Goal: Task Accomplishment & Management: Manage account settings

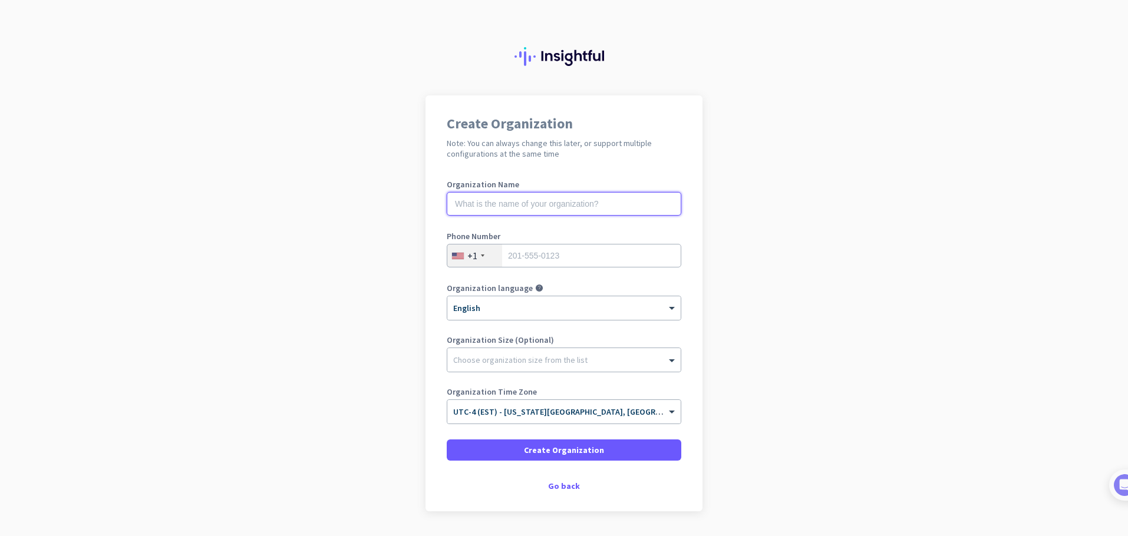
click at [602, 205] on input "text" at bounding box center [564, 204] width 235 height 24
type input "[PERSON_NAME]"
type input "8139574707"
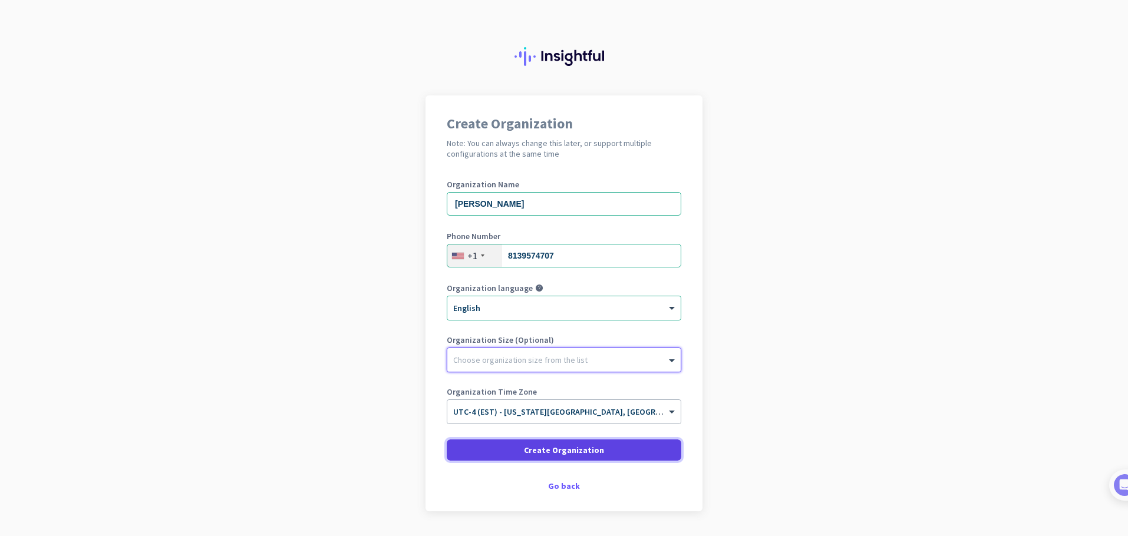
click at [535, 438] on span at bounding box center [564, 450] width 235 height 28
click at [632, 453] on span at bounding box center [564, 450] width 235 height 28
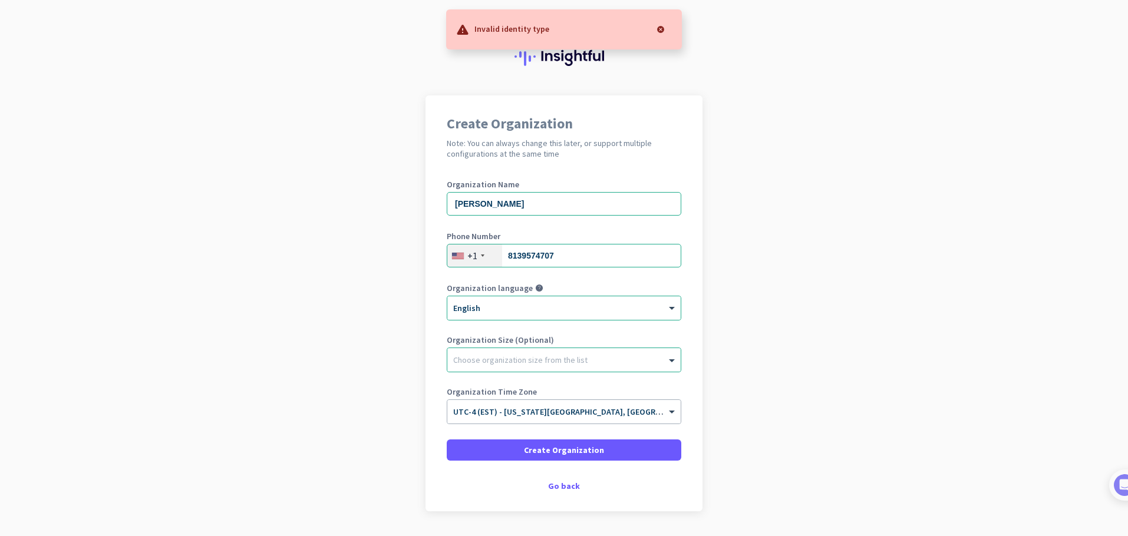
click at [753, 296] on app-onboarding-organization "Create Organization Note: You can always change this later, or support multiple…" at bounding box center [564, 332] width 1128 height 475
click at [586, 368] on div "Choose organization size from the list" at bounding box center [563, 360] width 233 height 24
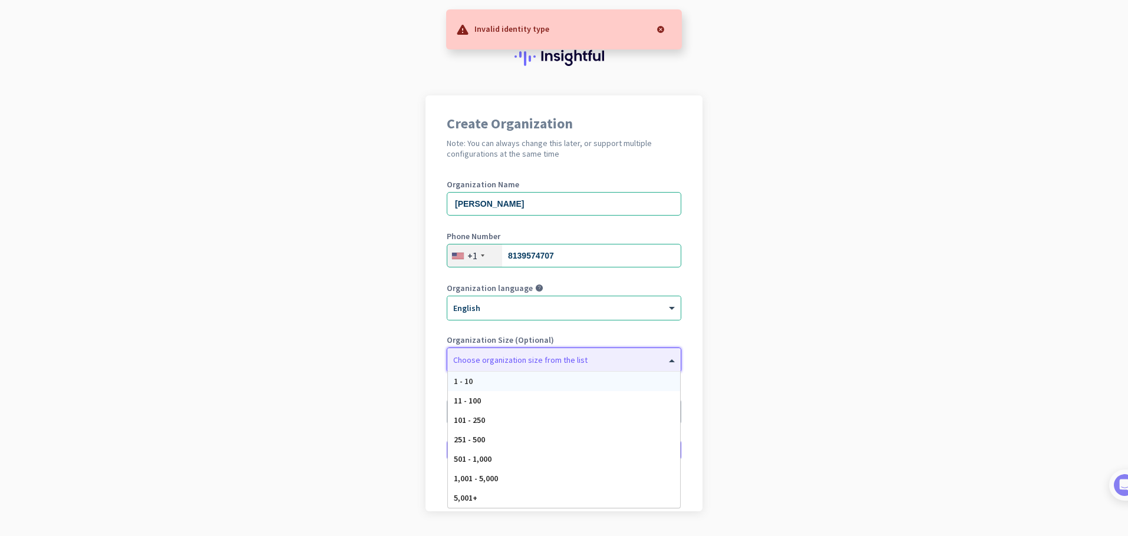
click at [580, 382] on div "1 - 10" at bounding box center [564, 381] width 232 height 19
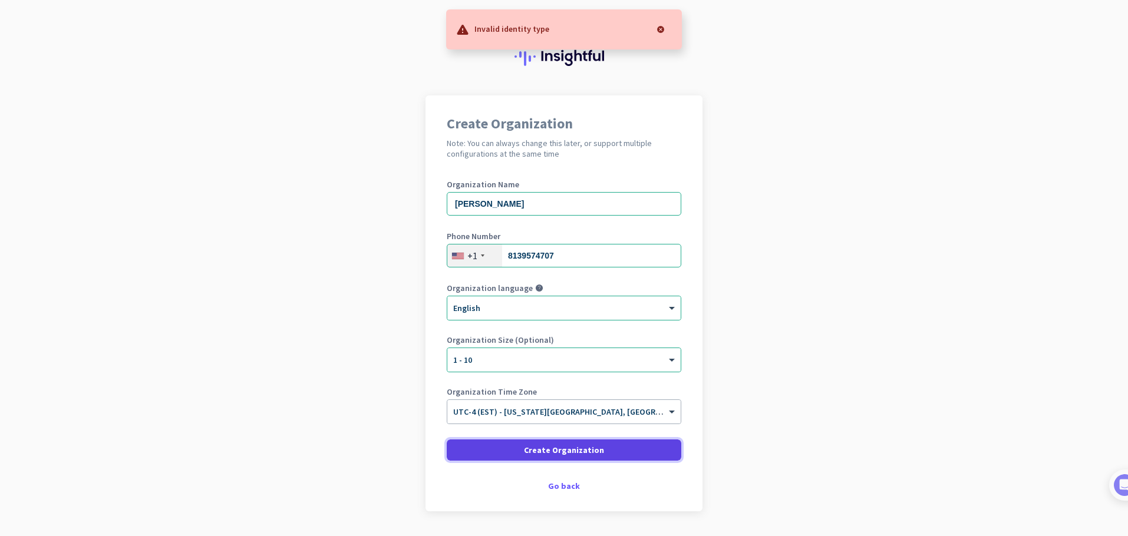
click at [551, 456] on span at bounding box center [564, 450] width 235 height 28
click at [561, 487] on div "Go back" at bounding box center [564, 486] width 235 height 8
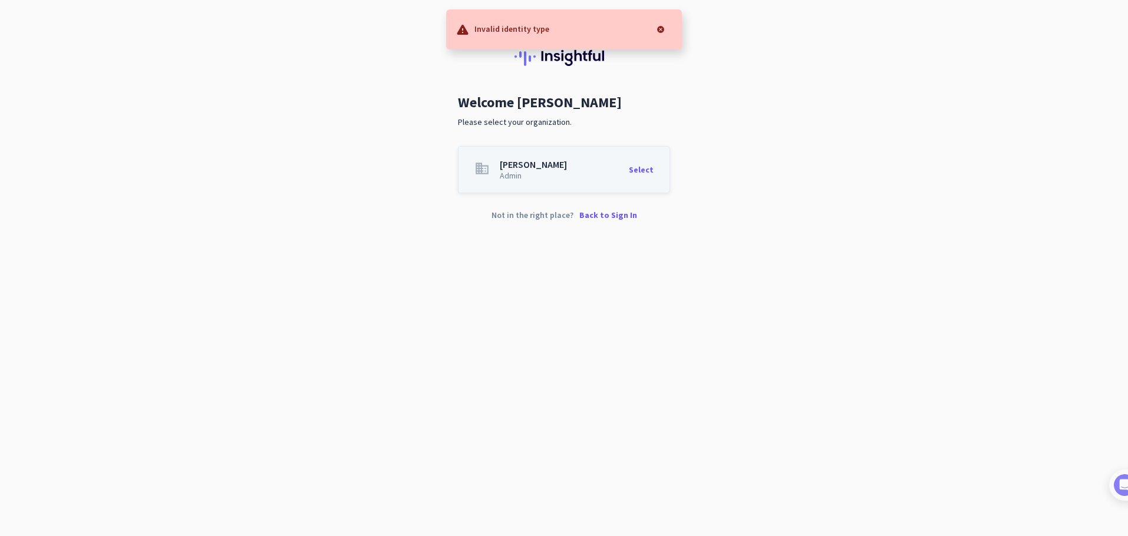
click at [637, 170] on div "Select" at bounding box center [641, 170] width 25 height 20
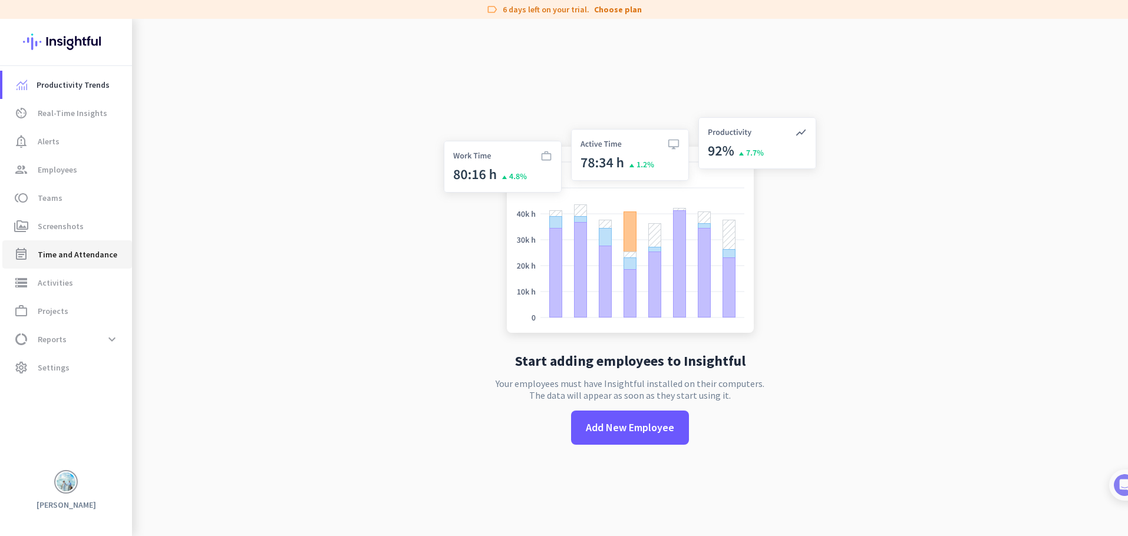
click at [93, 262] on link "event_note Time and Attendance" at bounding box center [67, 254] width 130 height 28
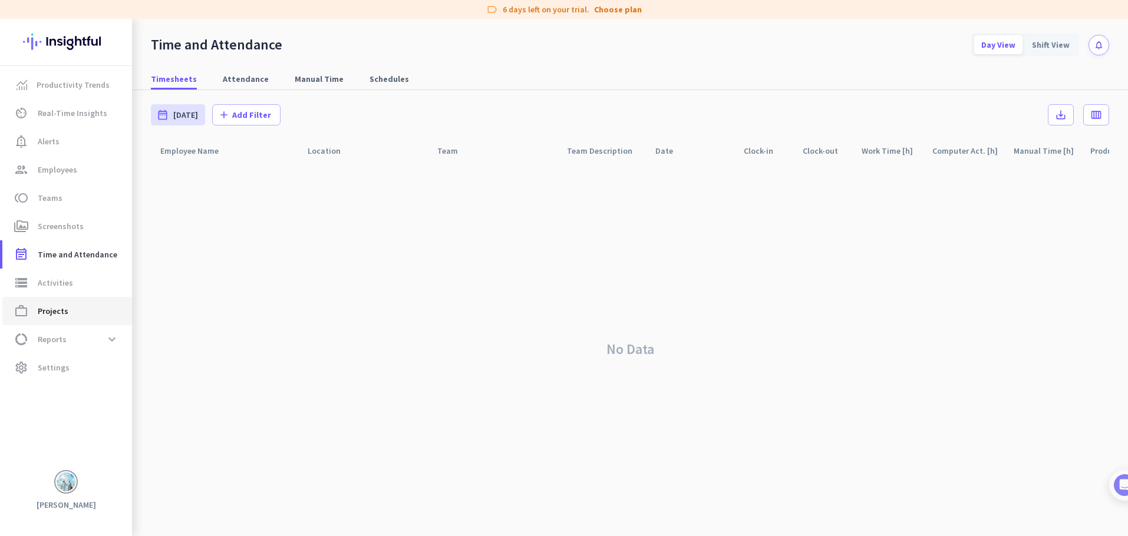
click at [97, 314] on span "work_outline Projects" at bounding box center [67, 311] width 111 height 14
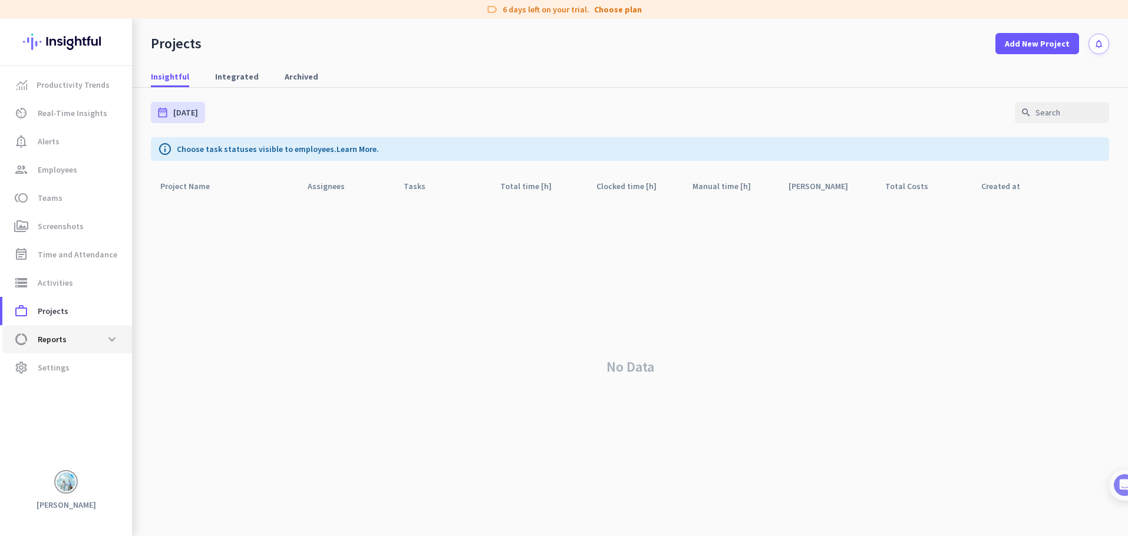
click at [111, 325] on link "data_usage Reports expand_more" at bounding box center [67, 339] width 130 height 28
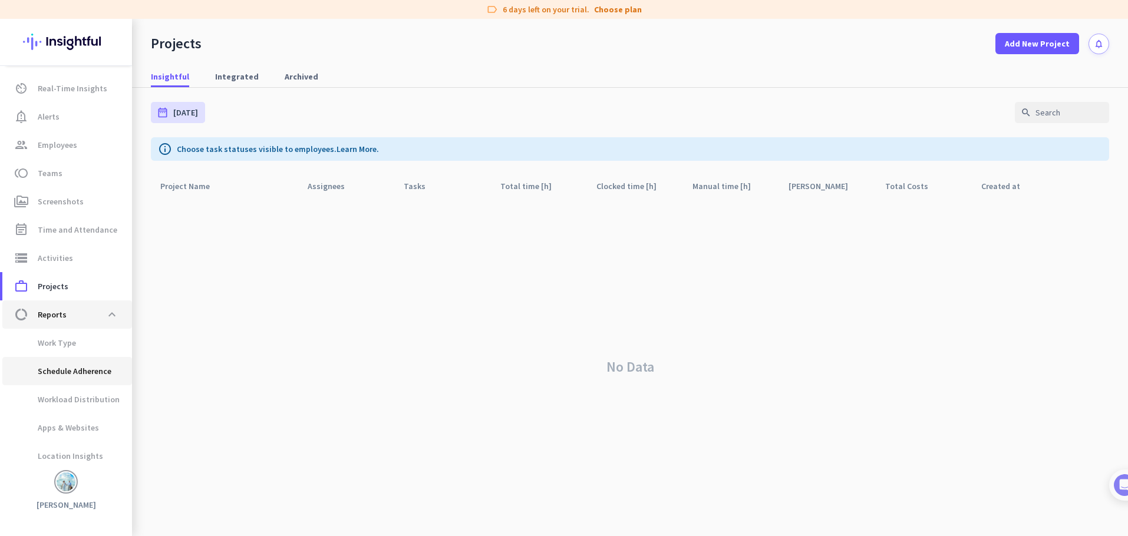
scroll to position [58, 0]
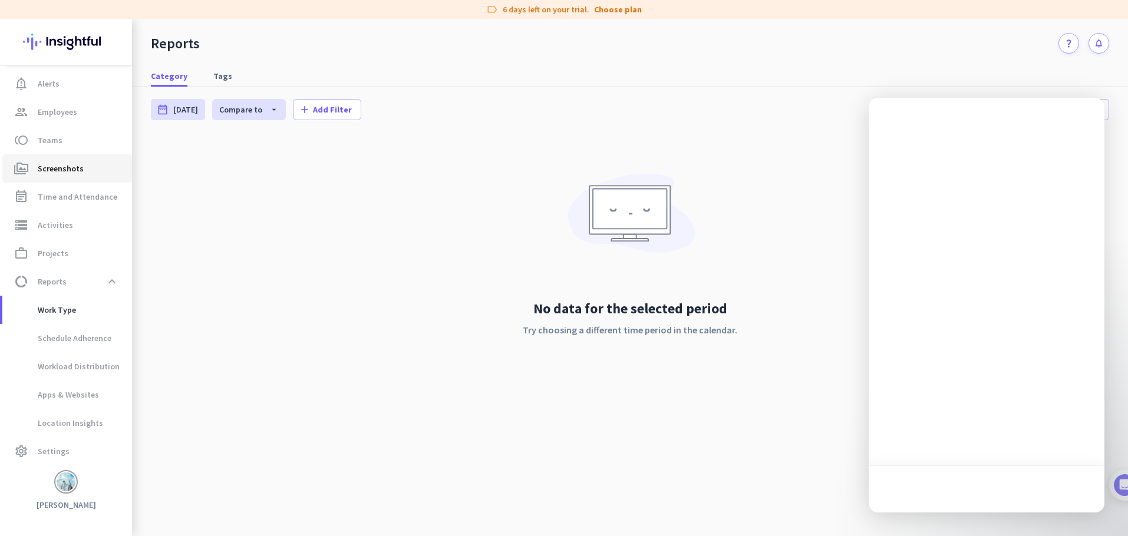
click at [87, 167] on span "perm_media Screenshots" at bounding box center [67, 168] width 111 height 14
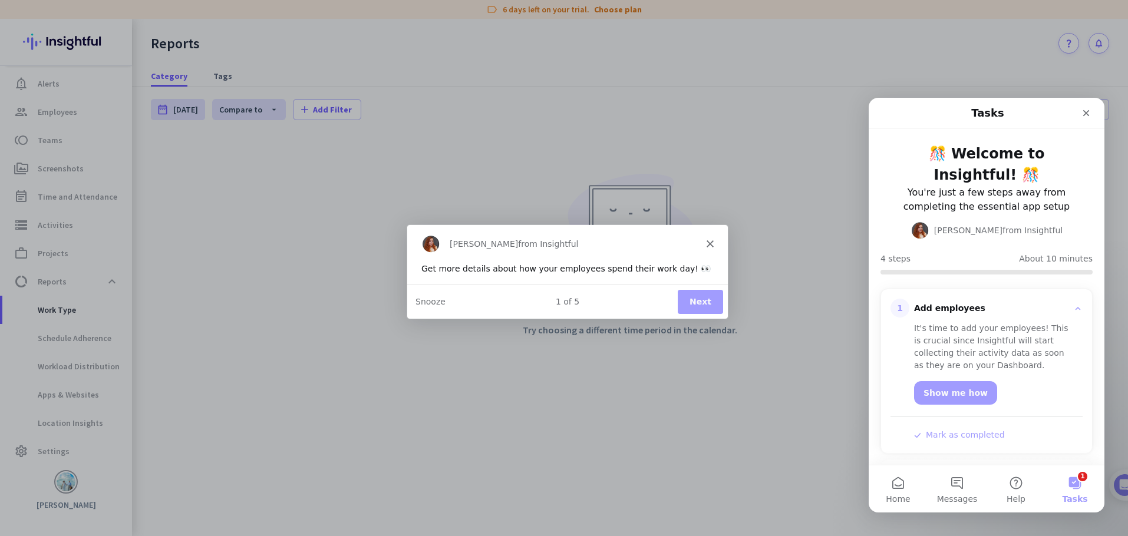
click at [700, 305] on button "Next" at bounding box center [699, 301] width 45 height 24
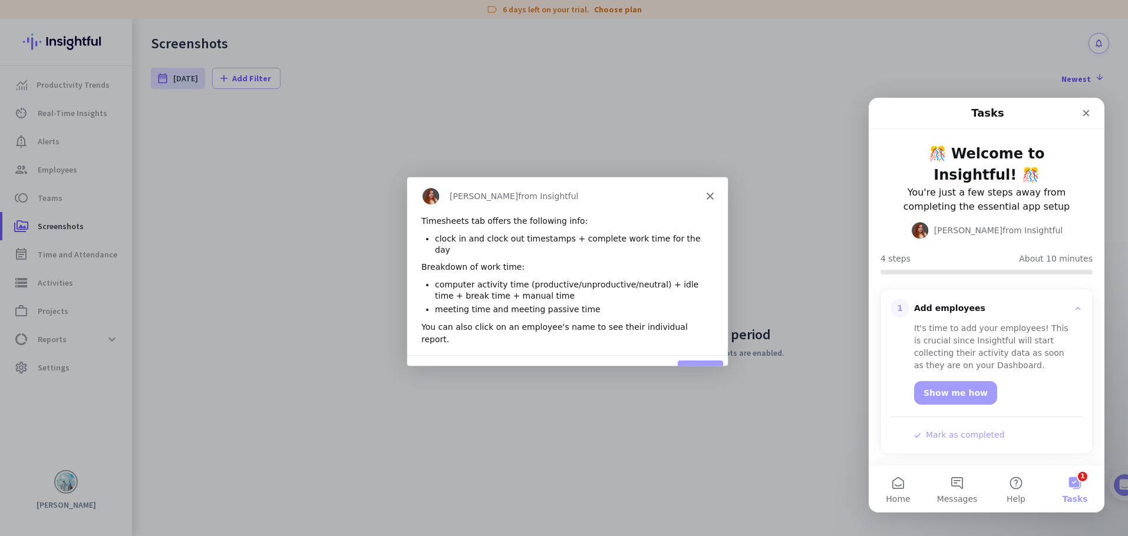
click at [691, 360] on button "Next" at bounding box center [699, 372] width 45 height 24
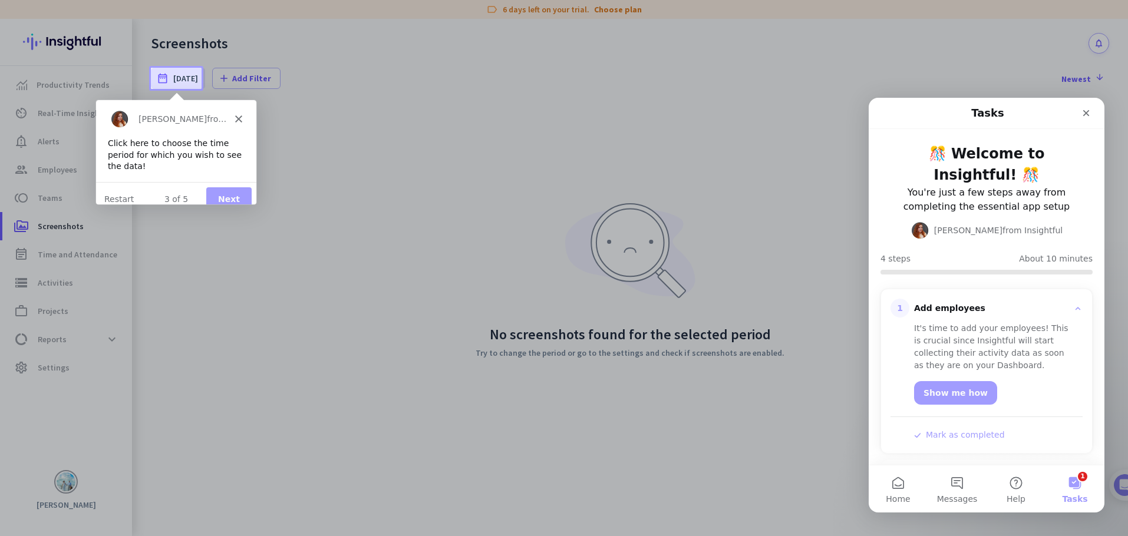
click at [225, 189] on button "Next" at bounding box center [228, 199] width 45 height 24
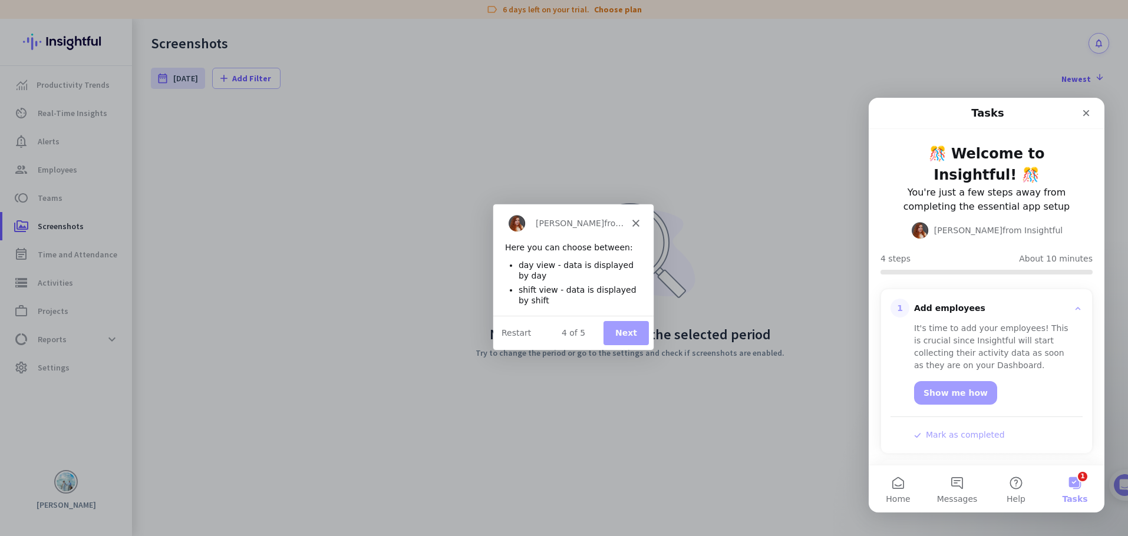
click at [639, 328] on button "Next" at bounding box center [625, 333] width 45 height 24
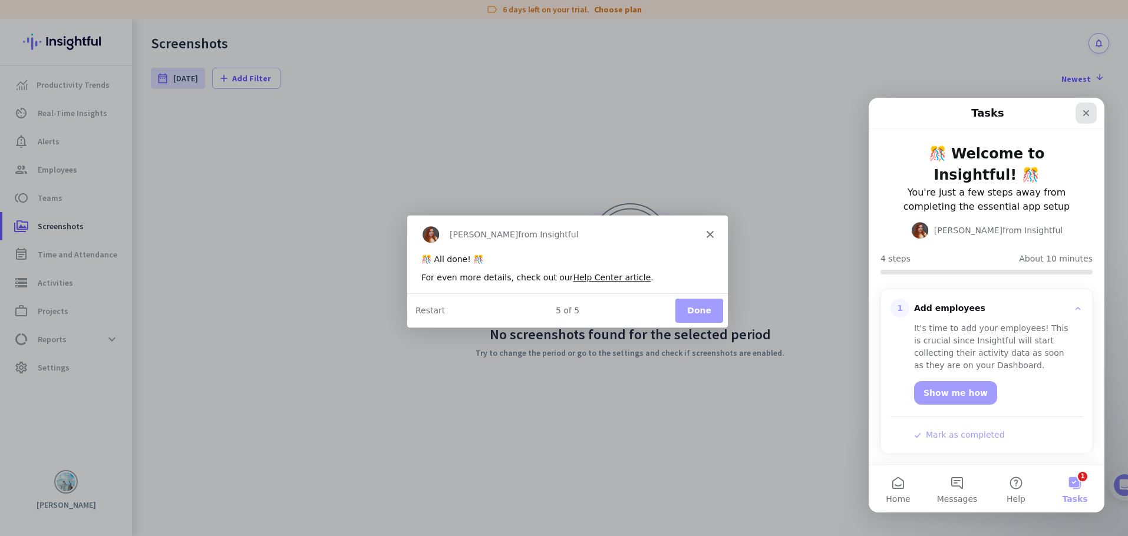
click at [1085, 110] on icon "Close" at bounding box center [1086, 112] width 9 height 9
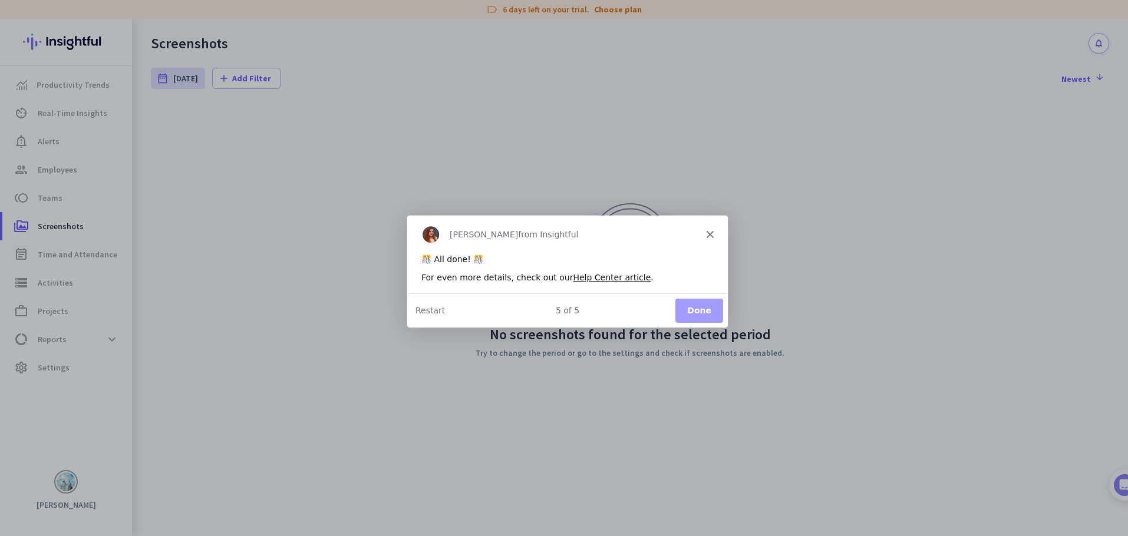
click at [693, 313] on button "Done" at bounding box center [699, 310] width 48 height 24
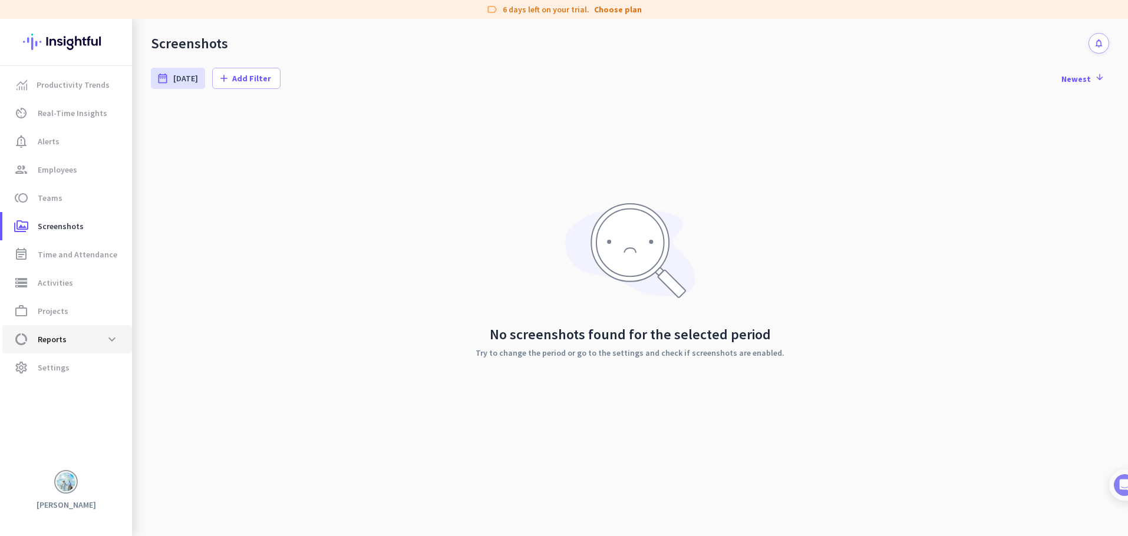
click at [58, 348] on span "data_usage Reports expand_more" at bounding box center [67, 339] width 111 height 21
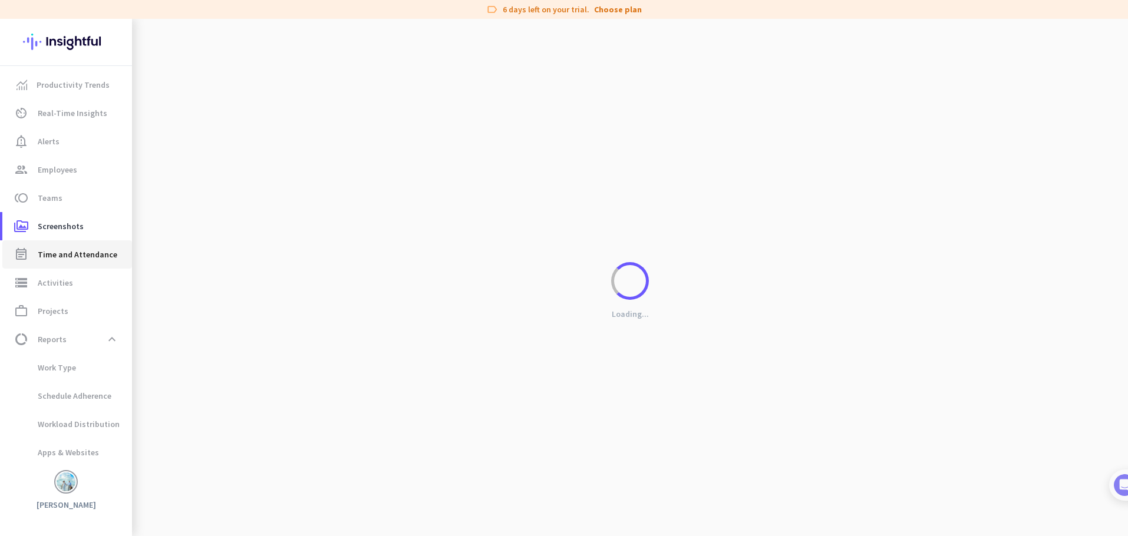
click at [65, 262] on link "event_note Time and Attendance" at bounding box center [67, 254] width 130 height 28
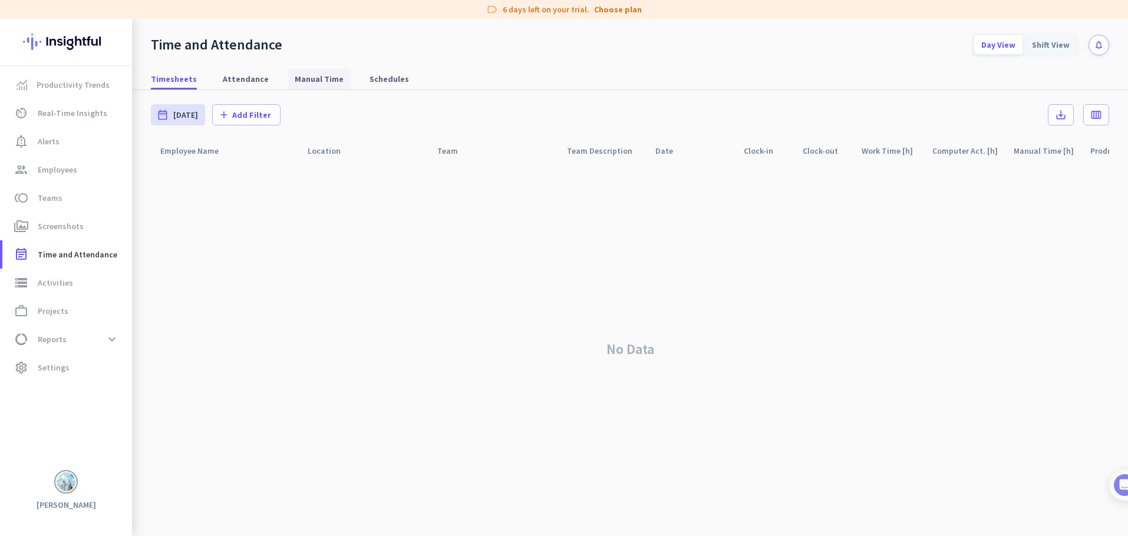
click at [302, 78] on span "Manual Time" at bounding box center [319, 79] width 49 height 12
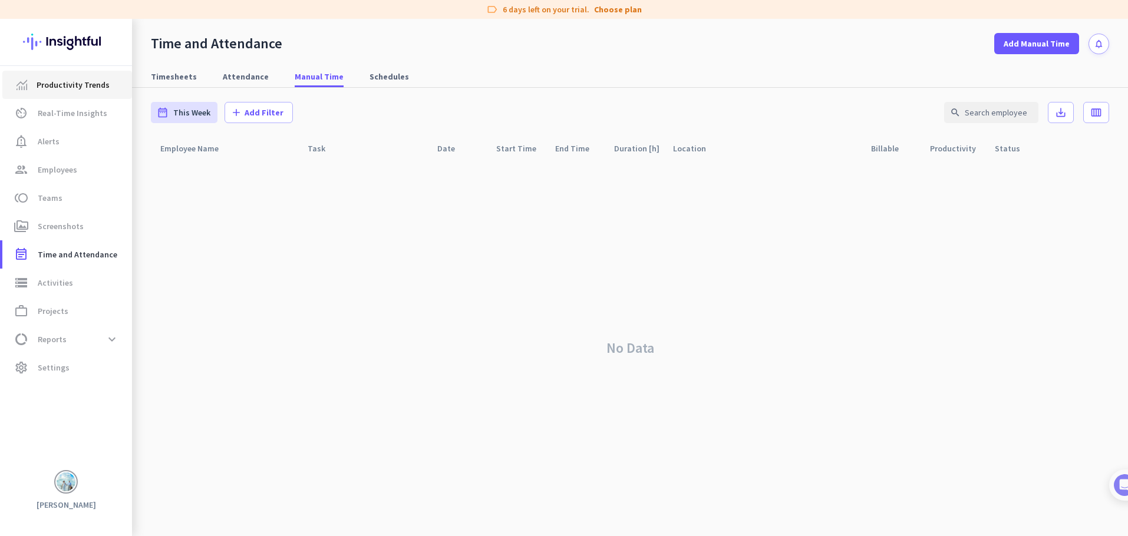
click at [83, 89] on span "Productivity Trends" at bounding box center [73, 85] width 73 height 14
type input "[DATE] - [DATE]"
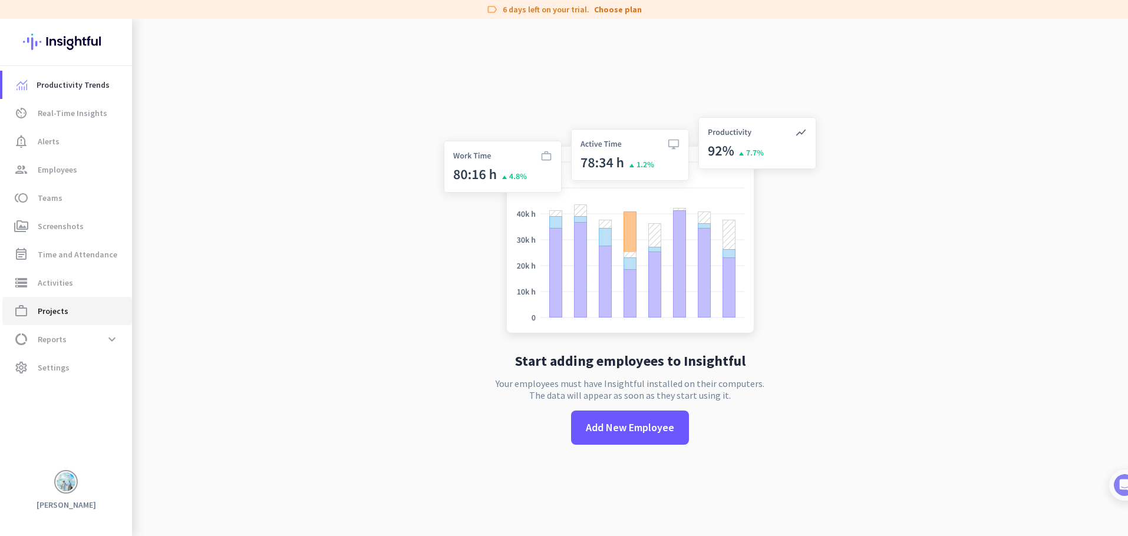
click at [58, 302] on link "work_outline Projects" at bounding box center [67, 311] width 130 height 28
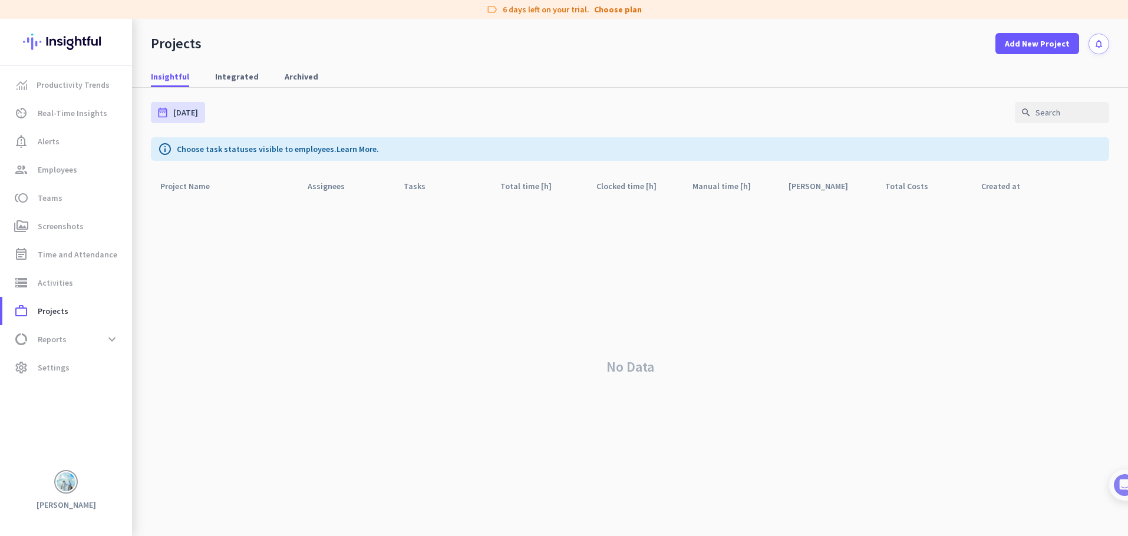
click at [1101, 46] on icon "notifications" at bounding box center [1099, 44] width 10 height 10
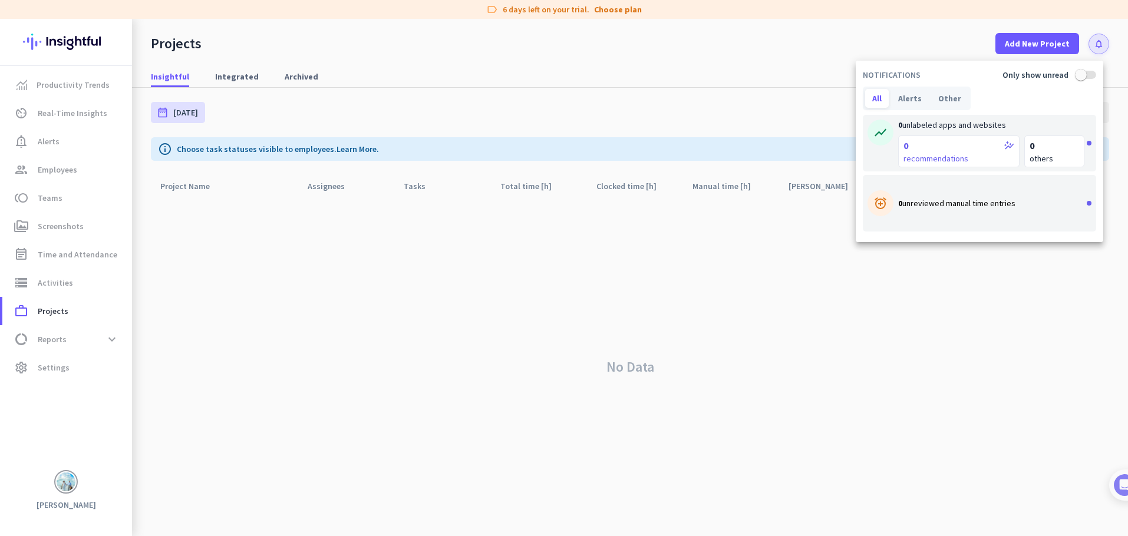
click at [68, 480] on div at bounding box center [564, 268] width 1128 height 536
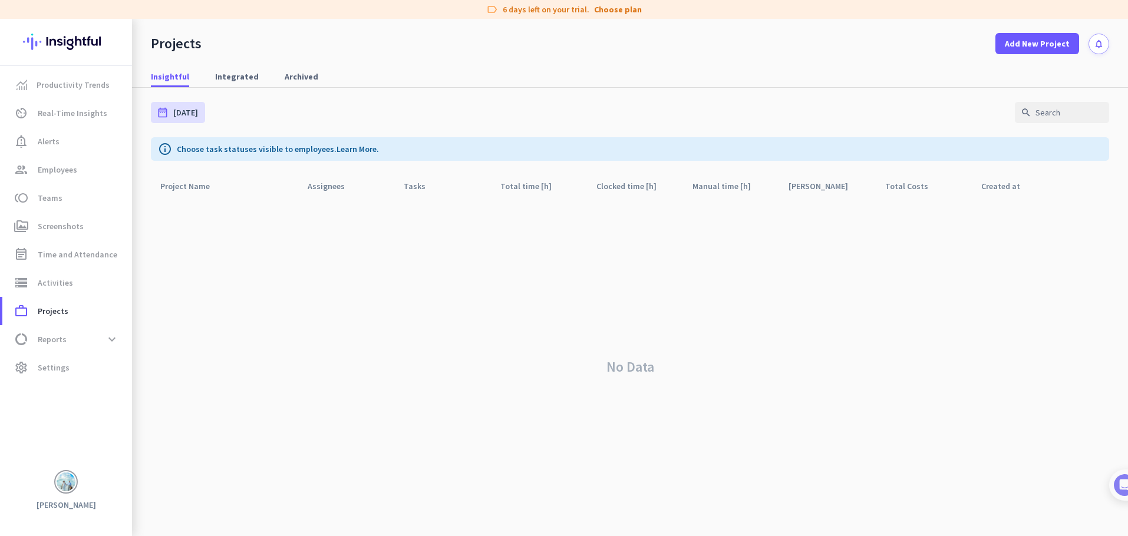
click at [65, 516] on div "Productivity Trends av_timer Real-Time Insights notification_important Alerts g…" at bounding box center [66, 277] width 132 height 517
click at [71, 506] on h3 "[PERSON_NAME]" at bounding box center [66, 505] width 132 height 11
click at [70, 498] on div "Productivity Trends av_timer Real-Time Insights notification_important Alerts g…" at bounding box center [66, 277] width 132 height 517
click at [70, 352] on link "data_usage Reports expand_more" at bounding box center [67, 339] width 130 height 28
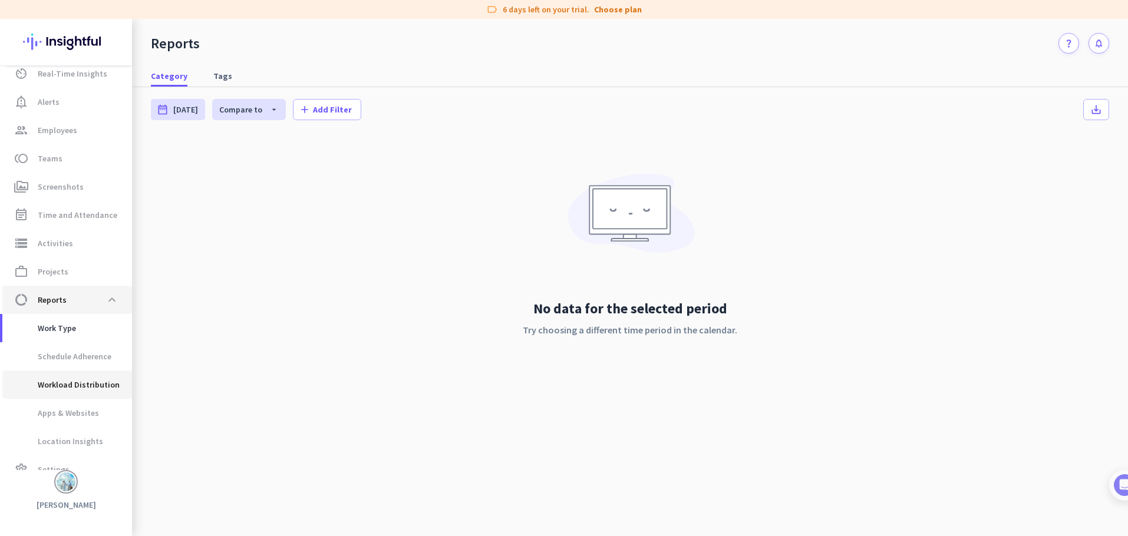
scroll to position [58, 0]
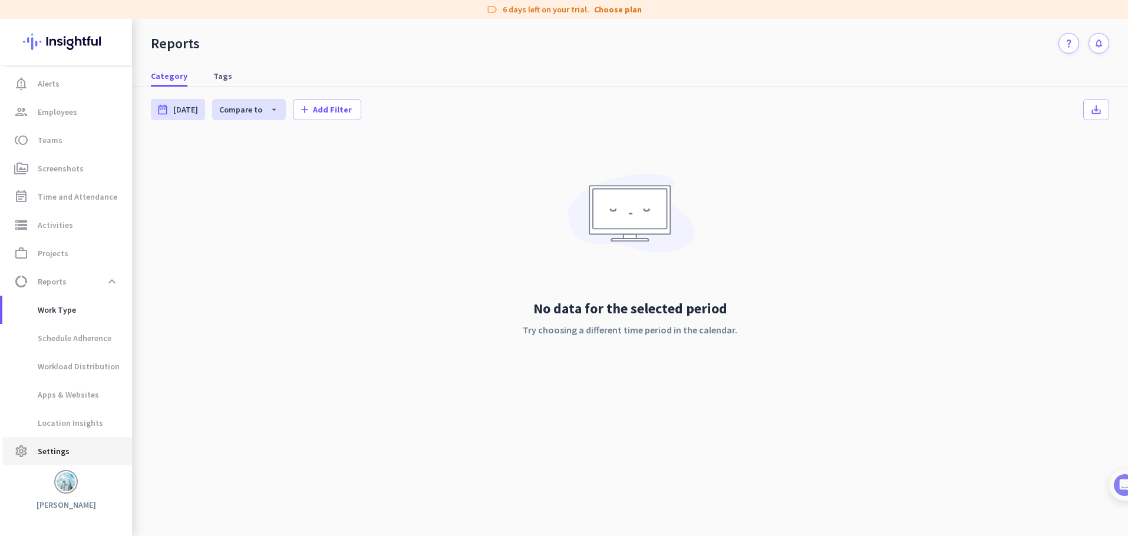
click at [78, 455] on span "settings Settings" at bounding box center [67, 451] width 111 height 14
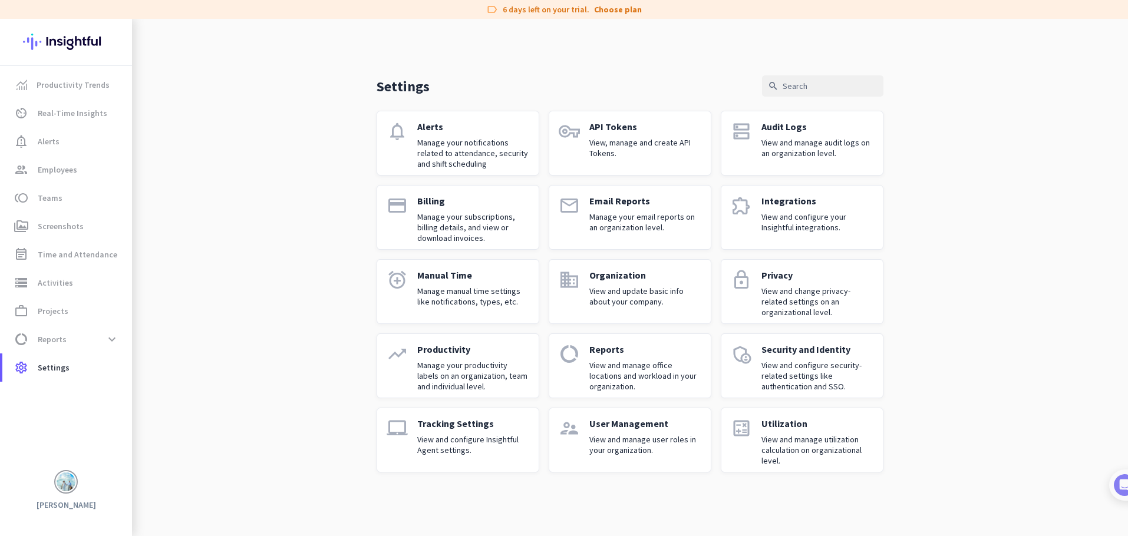
click at [654, 286] on p "View and update basic info about your company." at bounding box center [645, 296] width 112 height 21
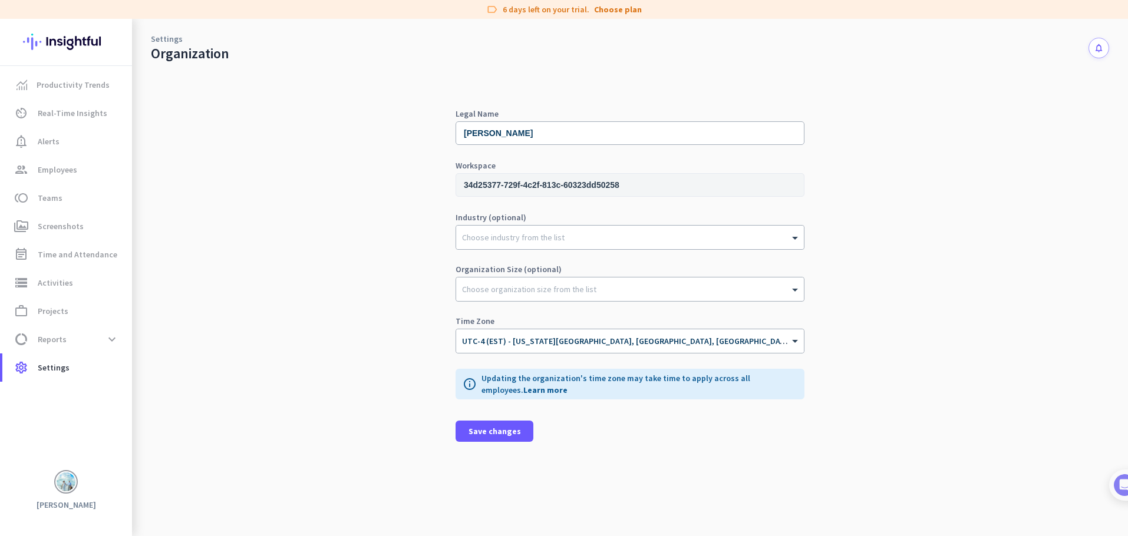
click at [77, 490] on div at bounding box center [66, 483] width 132 height 26
click at [60, 507] on h3 "[PERSON_NAME]" at bounding box center [66, 505] width 132 height 11
click at [65, 485] on img at bounding box center [66, 482] width 19 height 19
click at [146, 460] on span "Sign out" at bounding box center [130, 462] width 71 height 11
